Goal: Find specific page/section: Find specific page/section

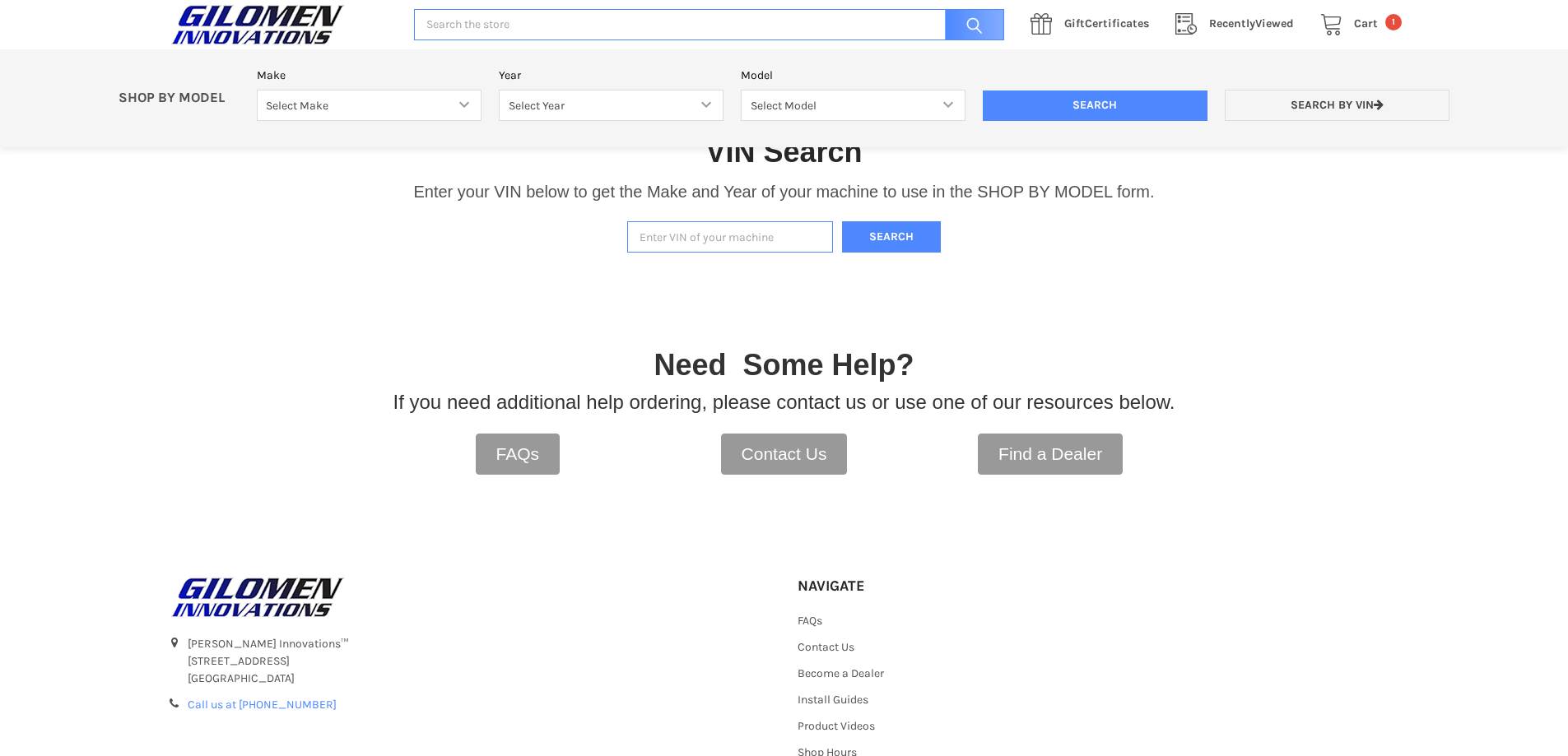
paste input "[US_VEHICLE_IDENTIFICATION_NUMBER]"
type input "[US_VEHICLE_IDENTIFICATION_NUMBER]"
click at [889, 245] on button "Search" at bounding box center [891, 237] width 98 height 32
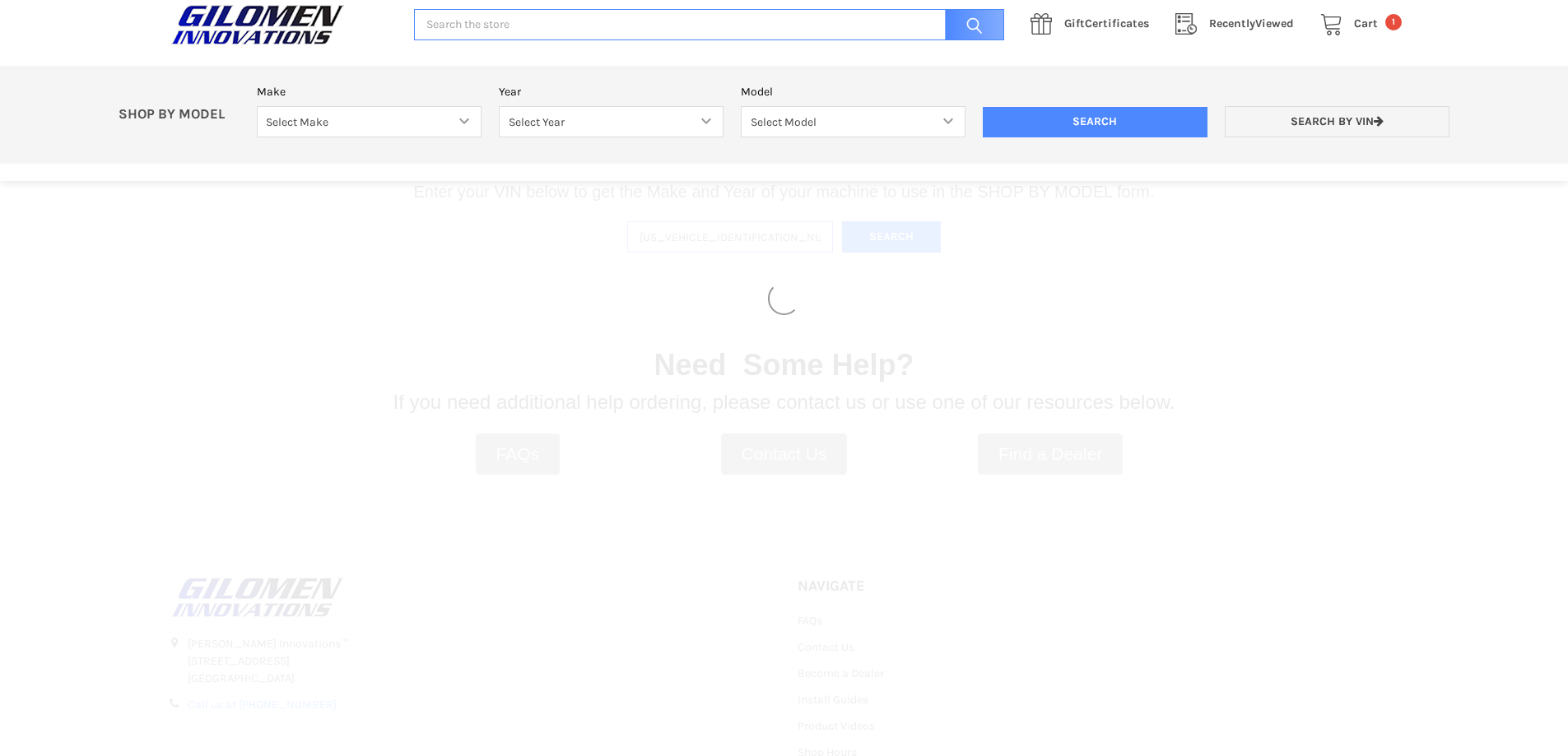
select select "353"
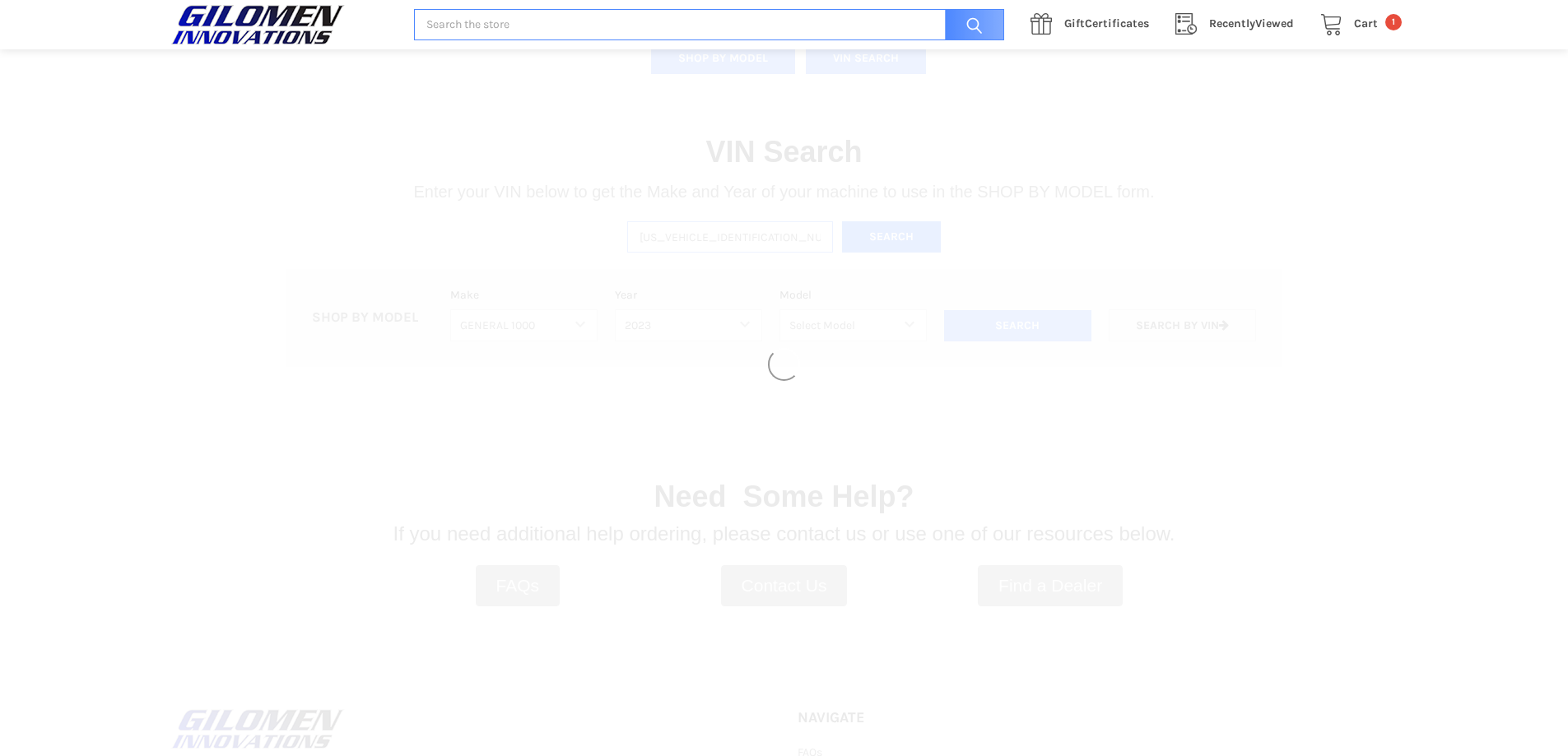
select select "528"
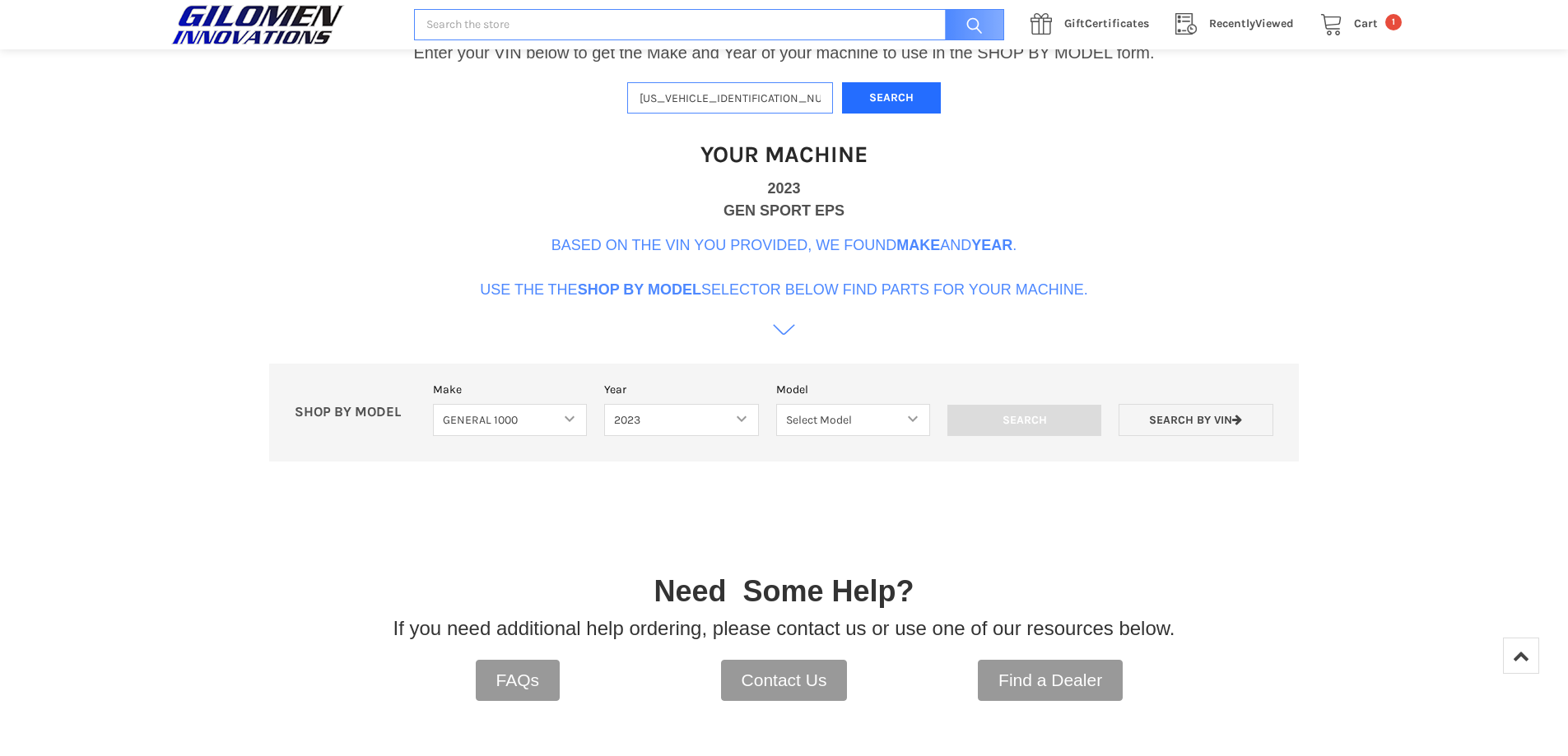
scroll to position [395, 0]
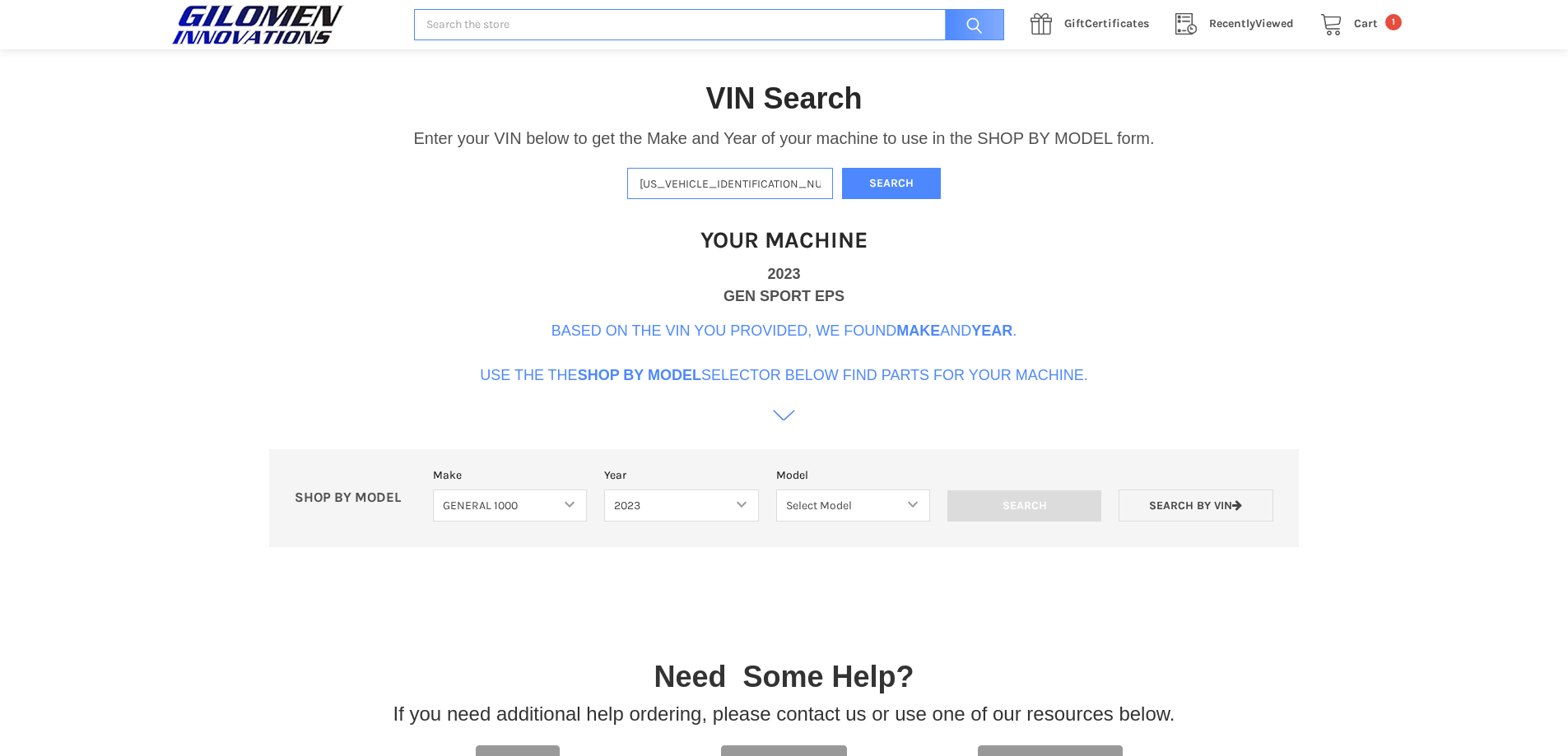
click at [784, 415] on icon at bounding box center [784, 416] width 22 height 22
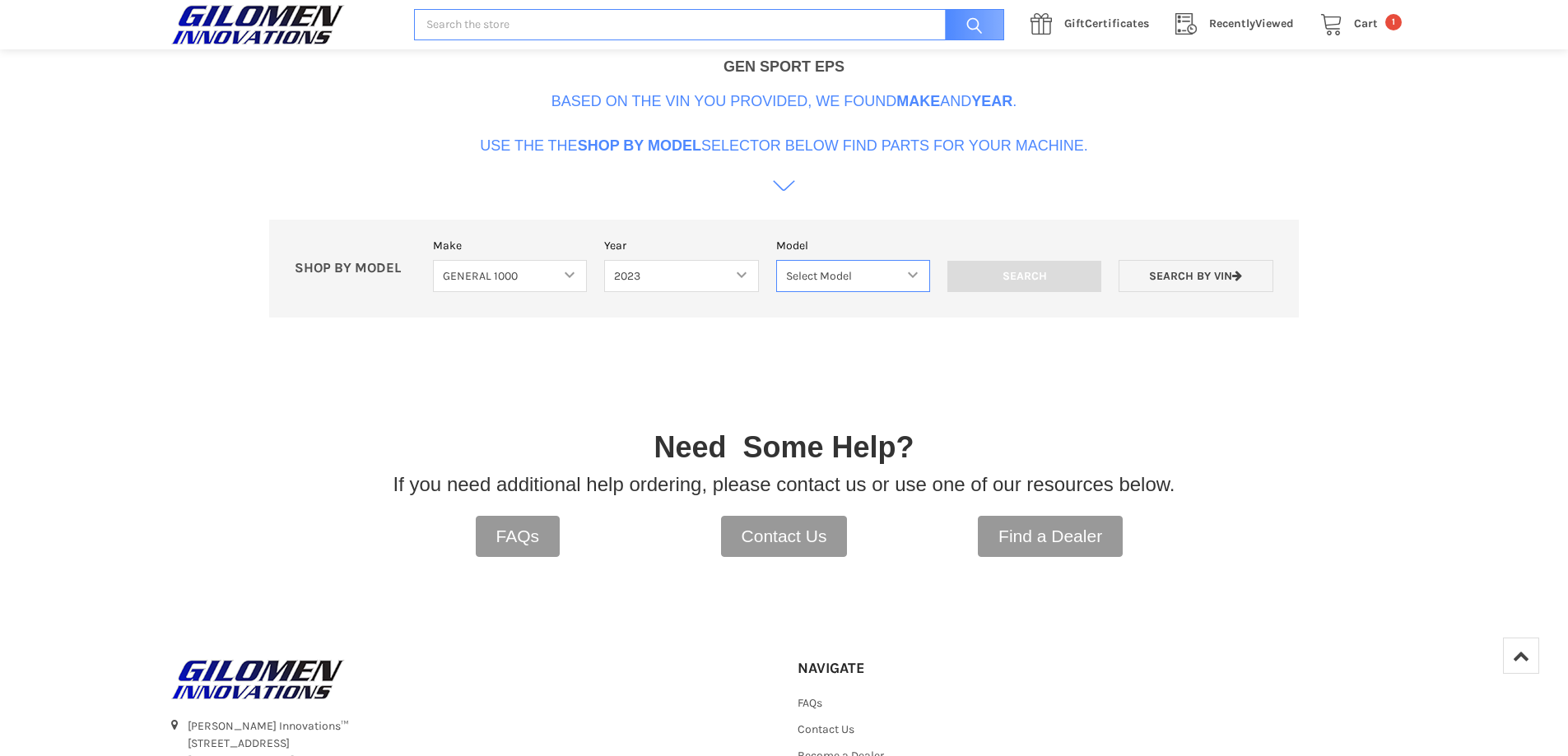
click at [914, 273] on select "Select Model GENERAL 1000 GENERAL 1000 XP GENERAL 1000 XP 4" at bounding box center [853, 276] width 154 height 32
select select "533"
click at [776, 260] on select "Select Model GENERAL 1000 GENERAL 1000 XP GENERAL 1000 XP 4" at bounding box center [853, 276] width 154 height 32
click at [1056, 279] on input "Search" at bounding box center [1024, 277] width 154 height 31
